Goal: Register for event/course

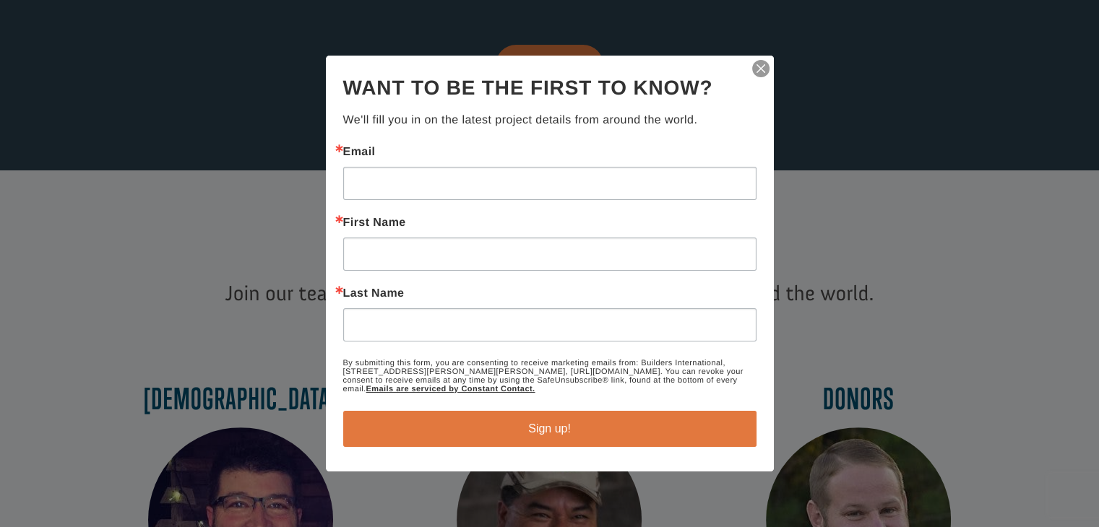
scroll to position [433, 0]
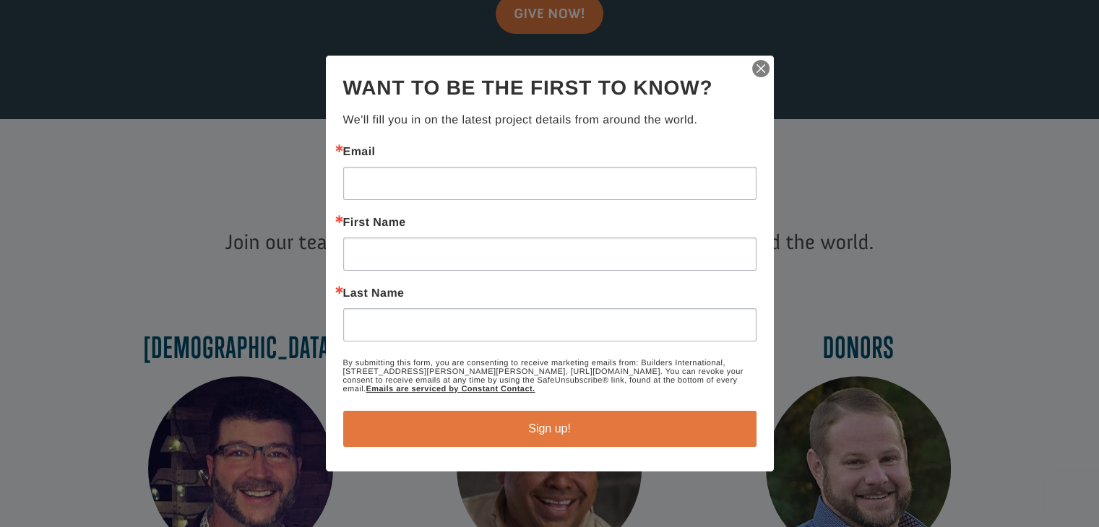
click at [752, 67] on img "button" at bounding box center [761, 69] width 20 height 20
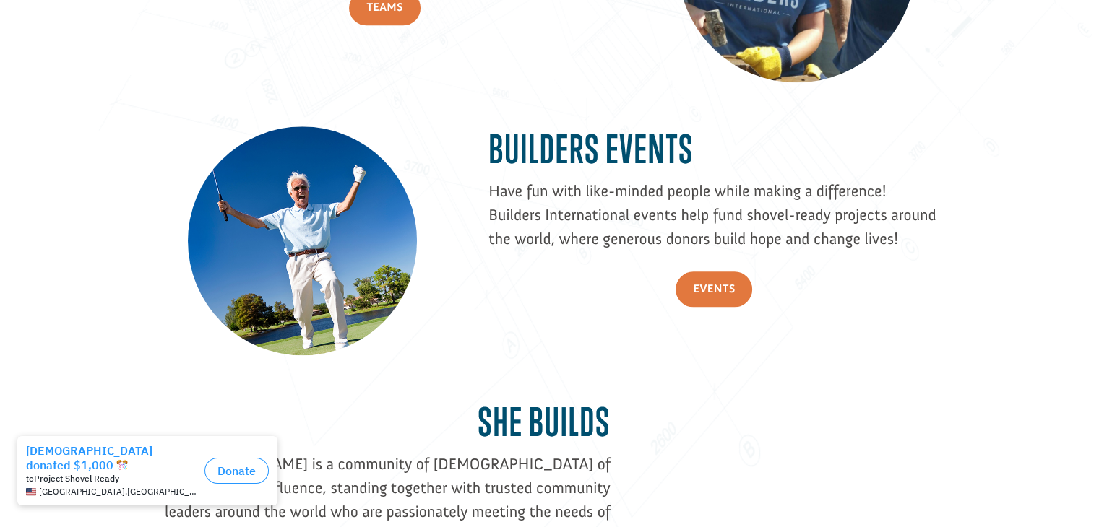
scroll to position [1662, 0]
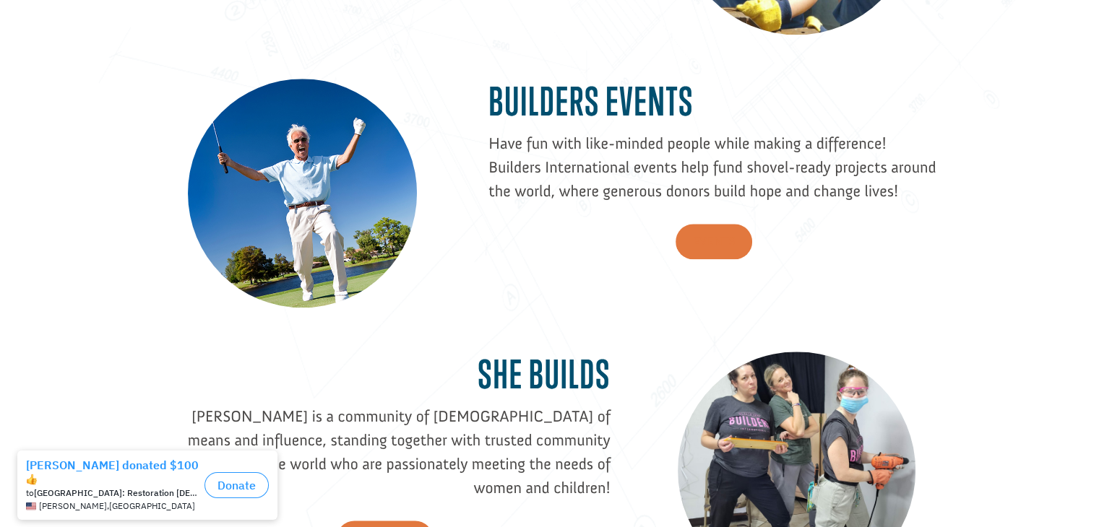
click at [703, 236] on link "Events" at bounding box center [713, 241] width 77 height 35
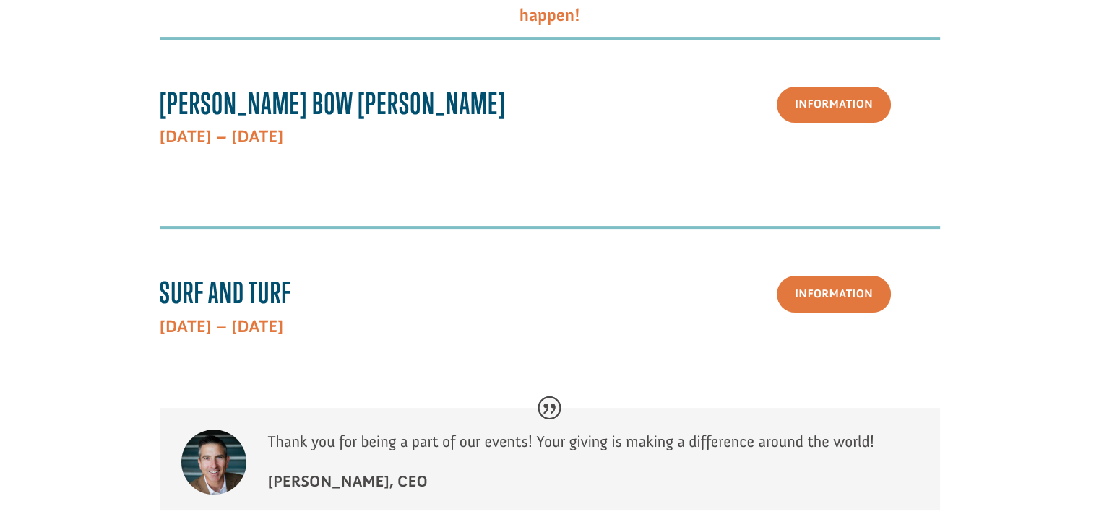
scroll to position [361, 0]
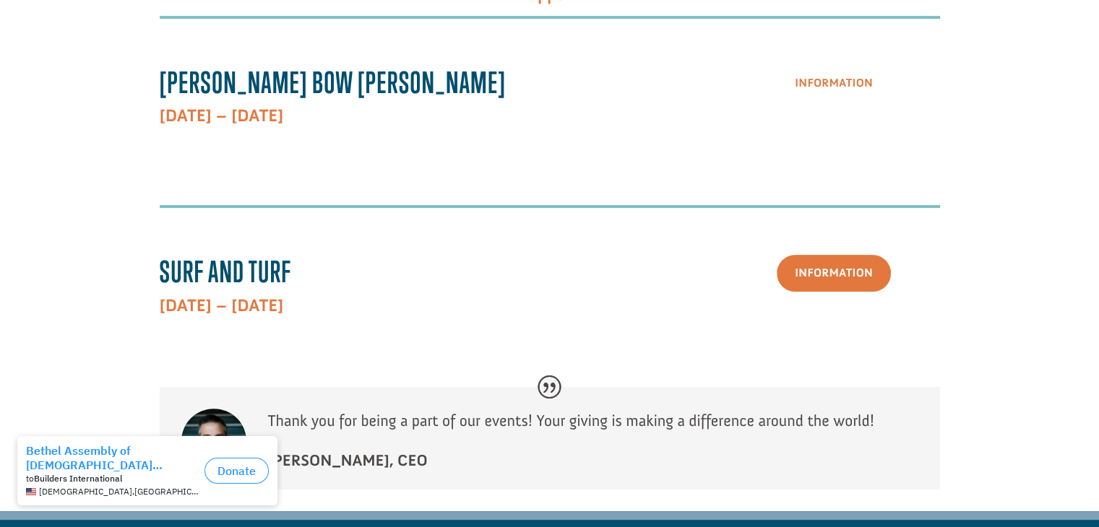
click at [818, 84] on link "Information" at bounding box center [834, 84] width 114 height 37
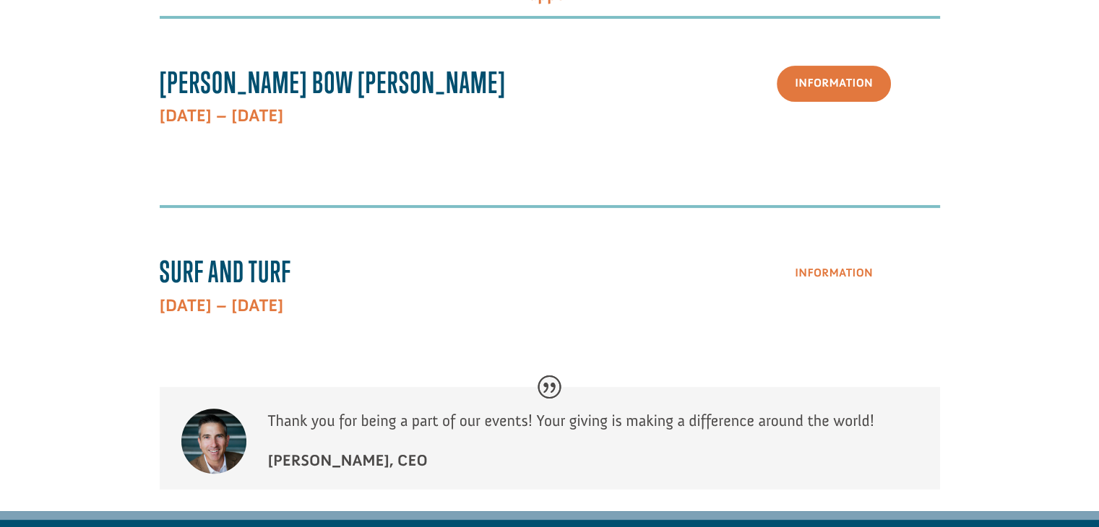
click at [809, 283] on link "Information" at bounding box center [834, 273] width 114 height 37
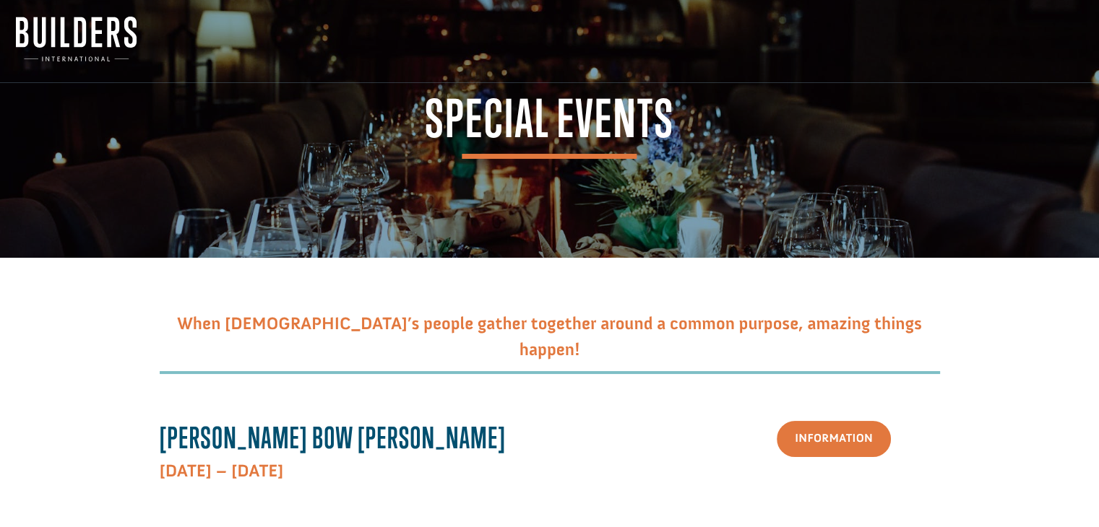
scroll to position [0, 0]
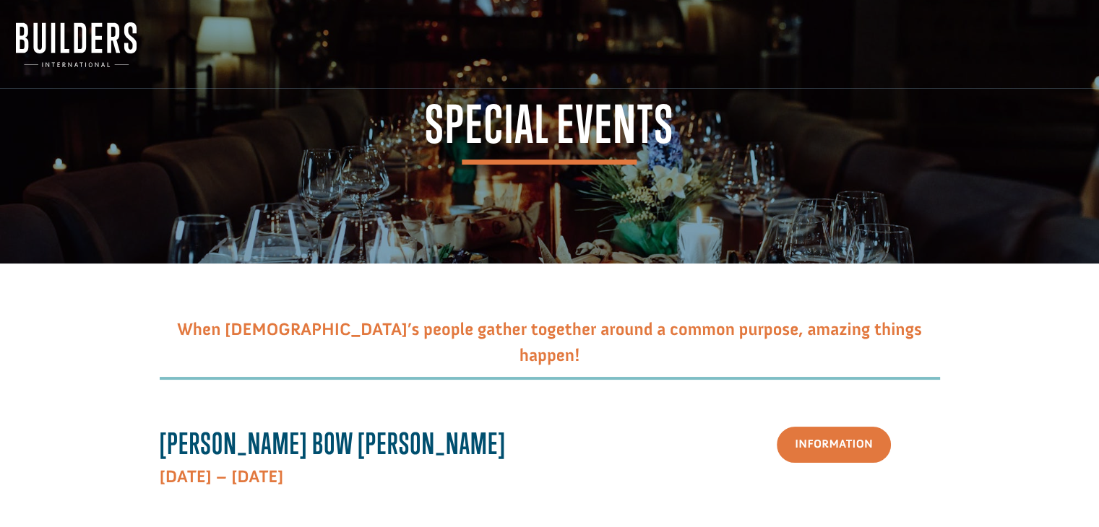
click at [65, 44] on img at bounding box center [76, 44] width 121 height 45
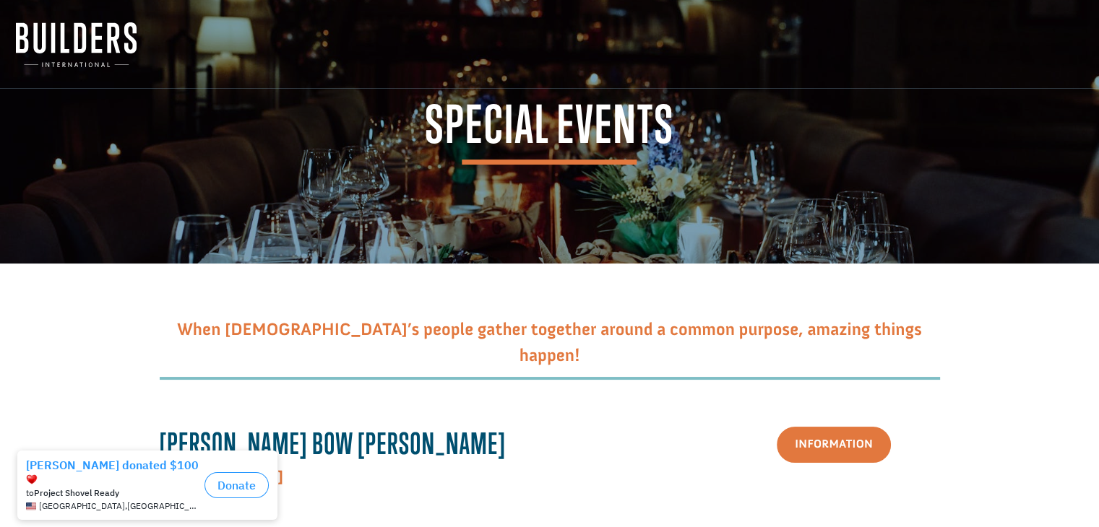
scroll to position [361, 0]
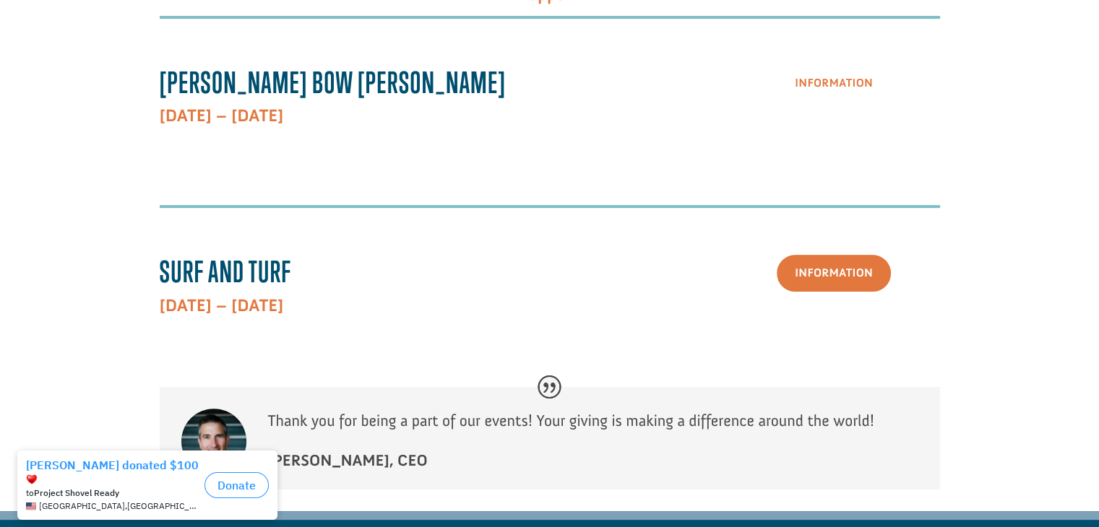
click at [835, 68] on link "Information" at bounding box center [834, 84] width 114 height 37
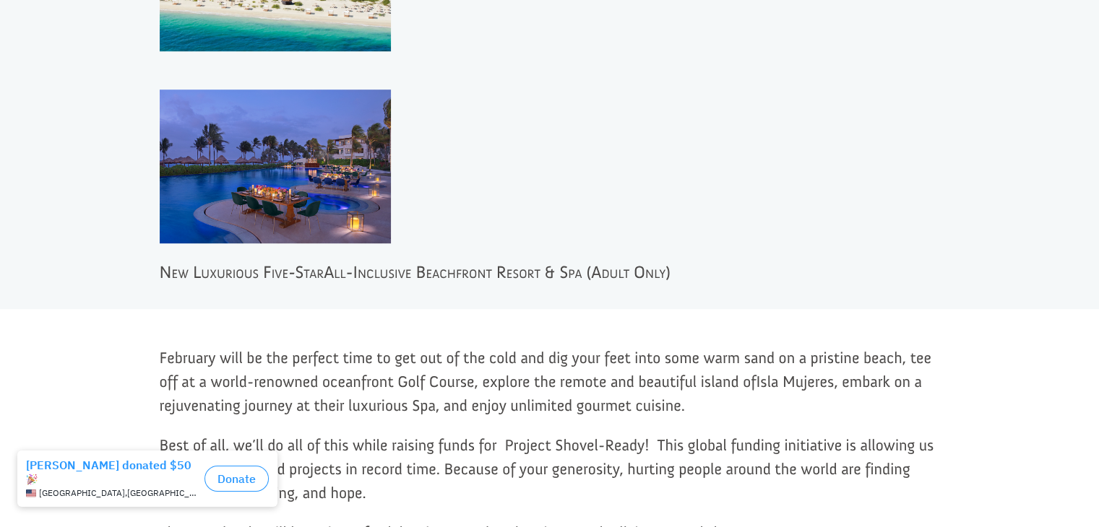
scroll to position [1156, 0]
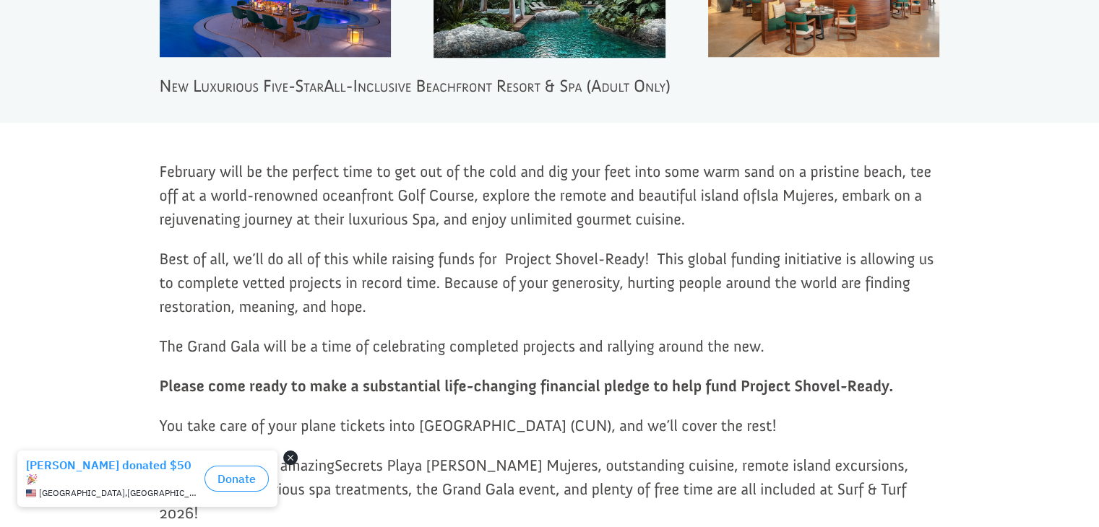
click at [284, 458] on button "Close dialog" at bounding box center [290, 458] width 14 height 14
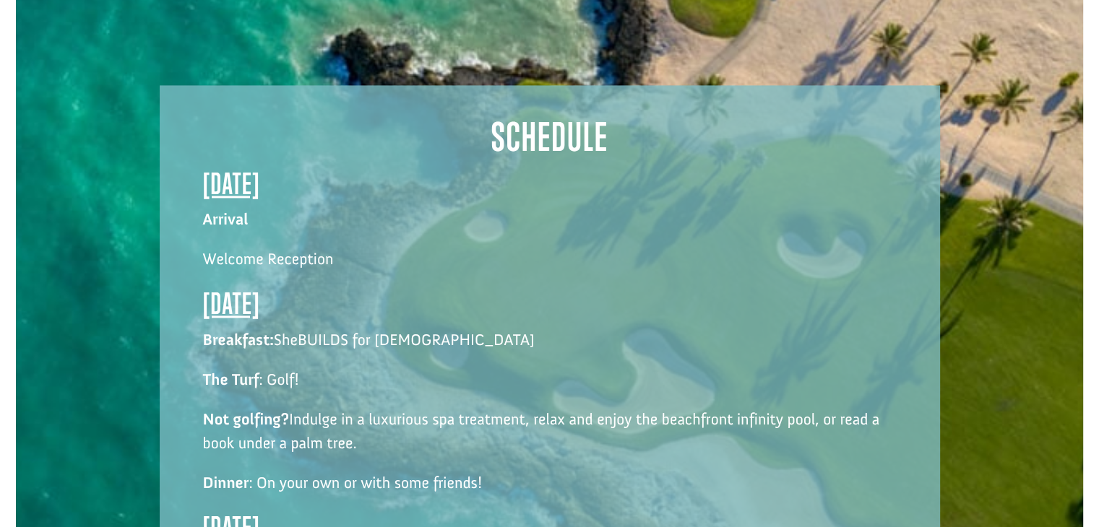
scroll to position [2023, 0]
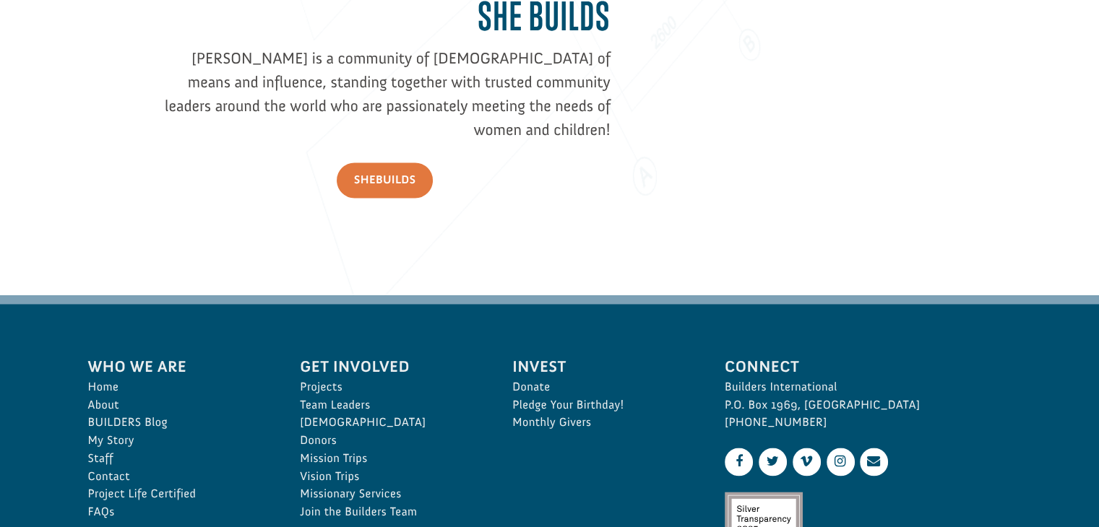
scroll to position [1985, 0]
